Goal: Find specific page/section: Find specific page/section

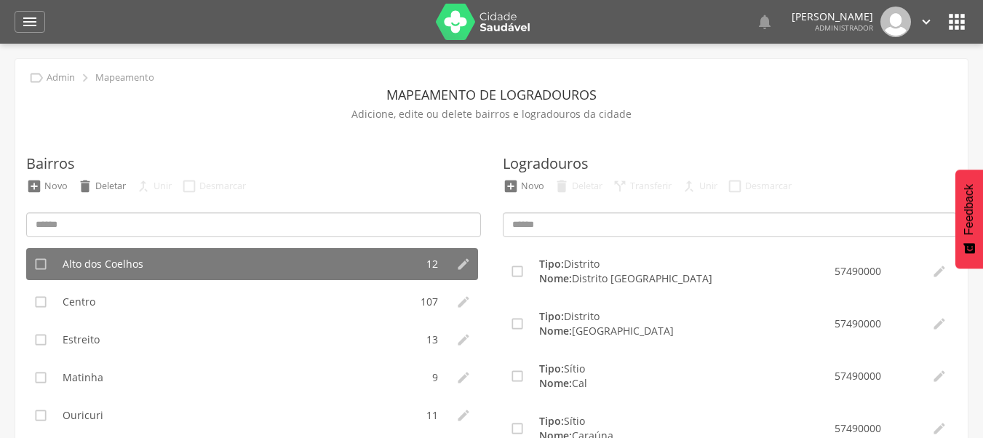
click at [958, 20] on icon "" at bounding box center [957, 21] width 23 height 23
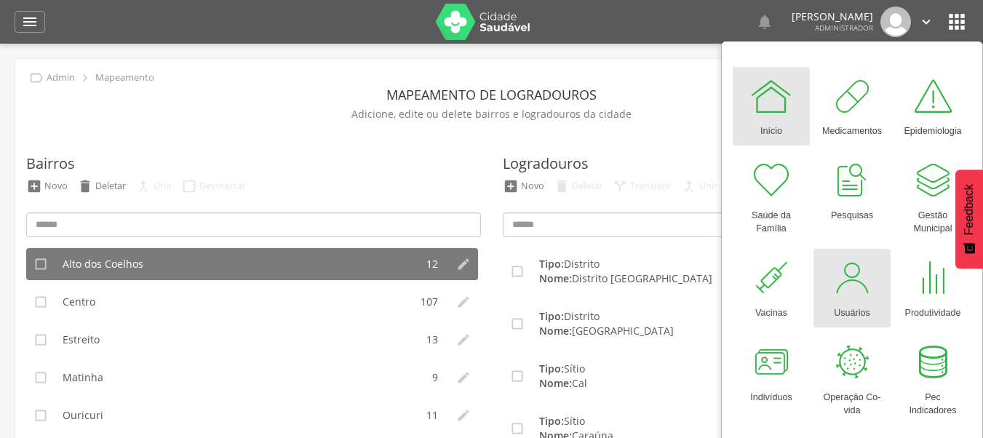
click at [862, 284] on div at bounding box center [853, 278] width 44 height 44
